Goal: Use online tool/utility: Utilize a website feature to perform a specific function

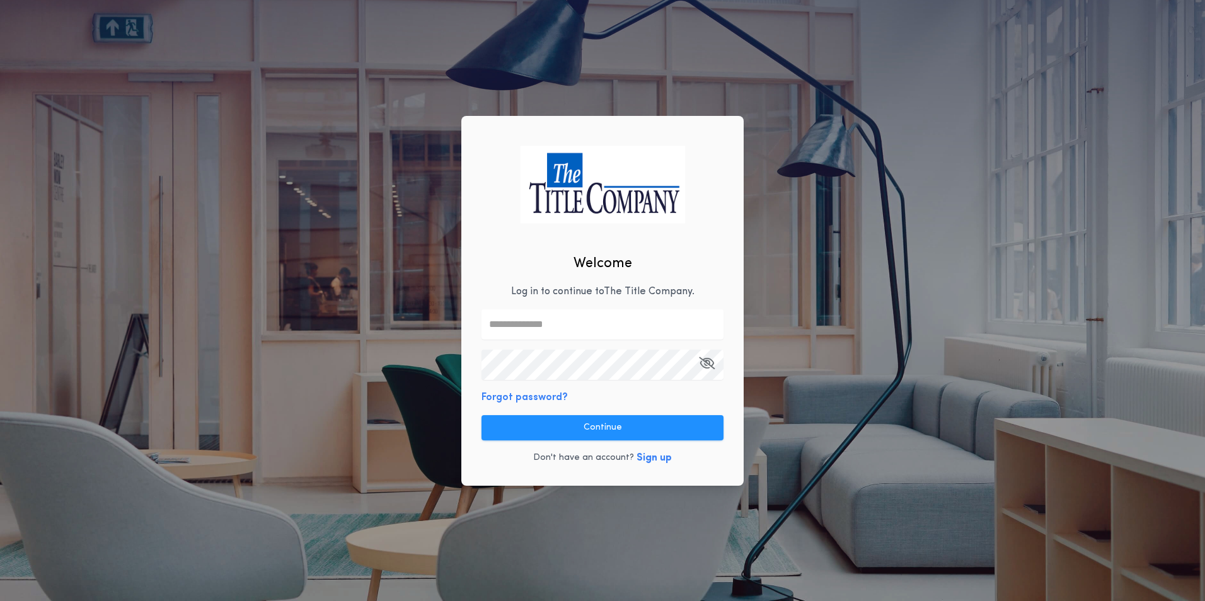
click at [549, 335] on input "text" at bounding box center [602, 324] width 242 height 30
type input "**********"
click at [701, 363] on icon "button" at bounding box center [707, 363] width 16 height 1
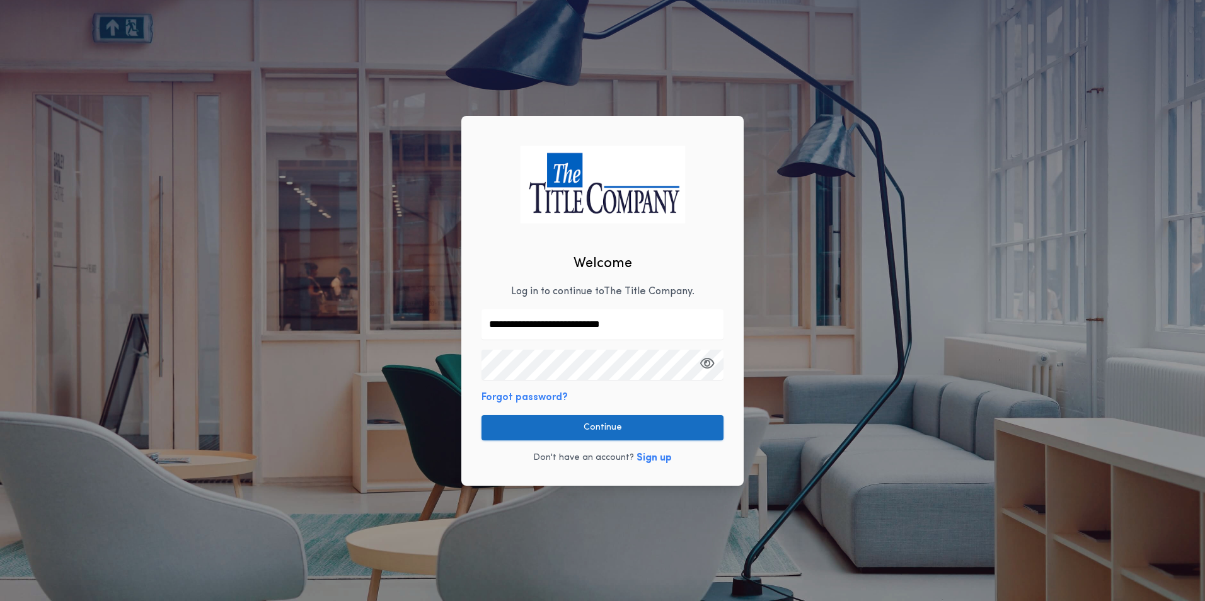
click at [670, 423] on button "Continue" at bounding box center [602, 427] width 242 height 25
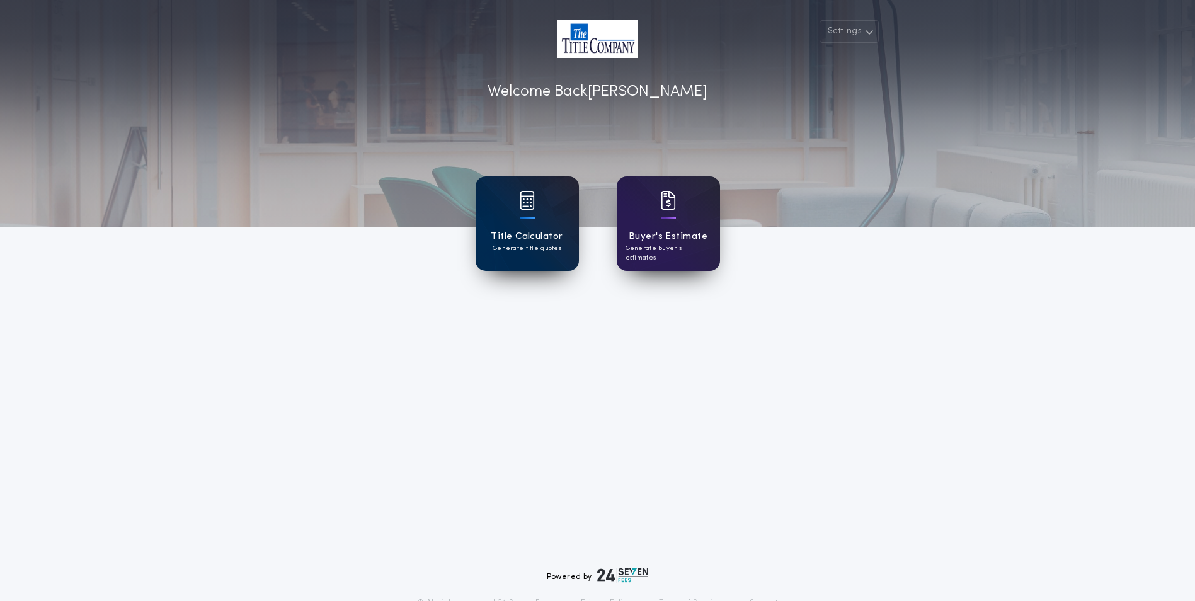
click at [517, 246] on p "Generate title quotes" at bounding box center [527, 248] width 69 height 9
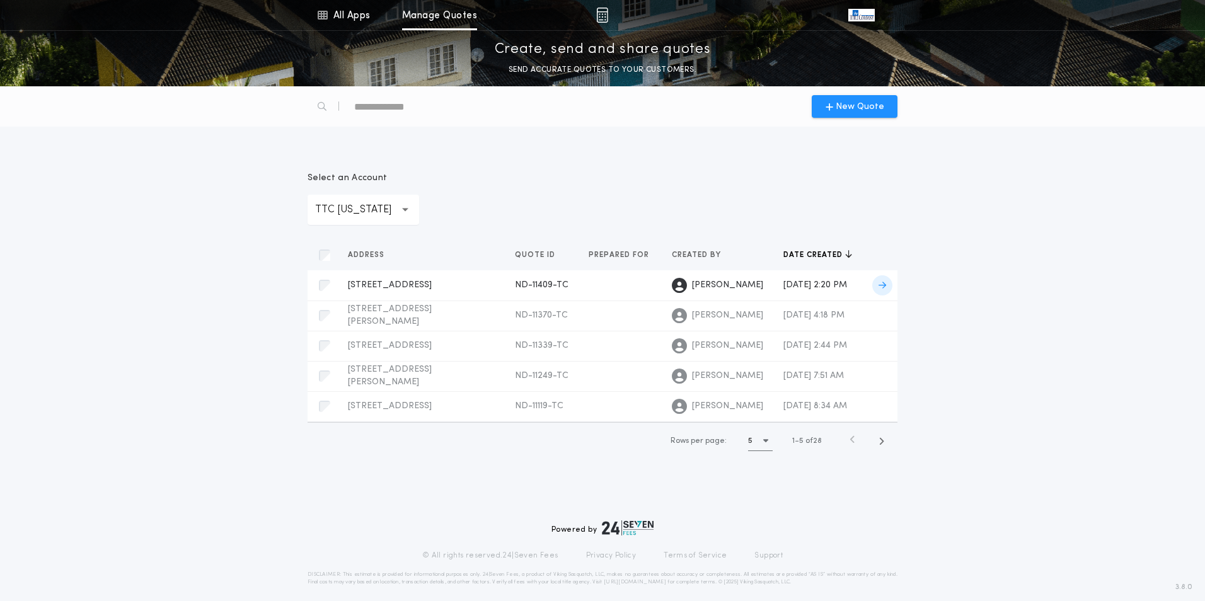
click at [439, 288] on div "[STREET_ADDRESS]-TC Prepared for [PERSON_NAME]" at bounding box center [421, 285] width 147 height 13
